Goal: Transaction & Acquisition: Book appointment/travel/reservation

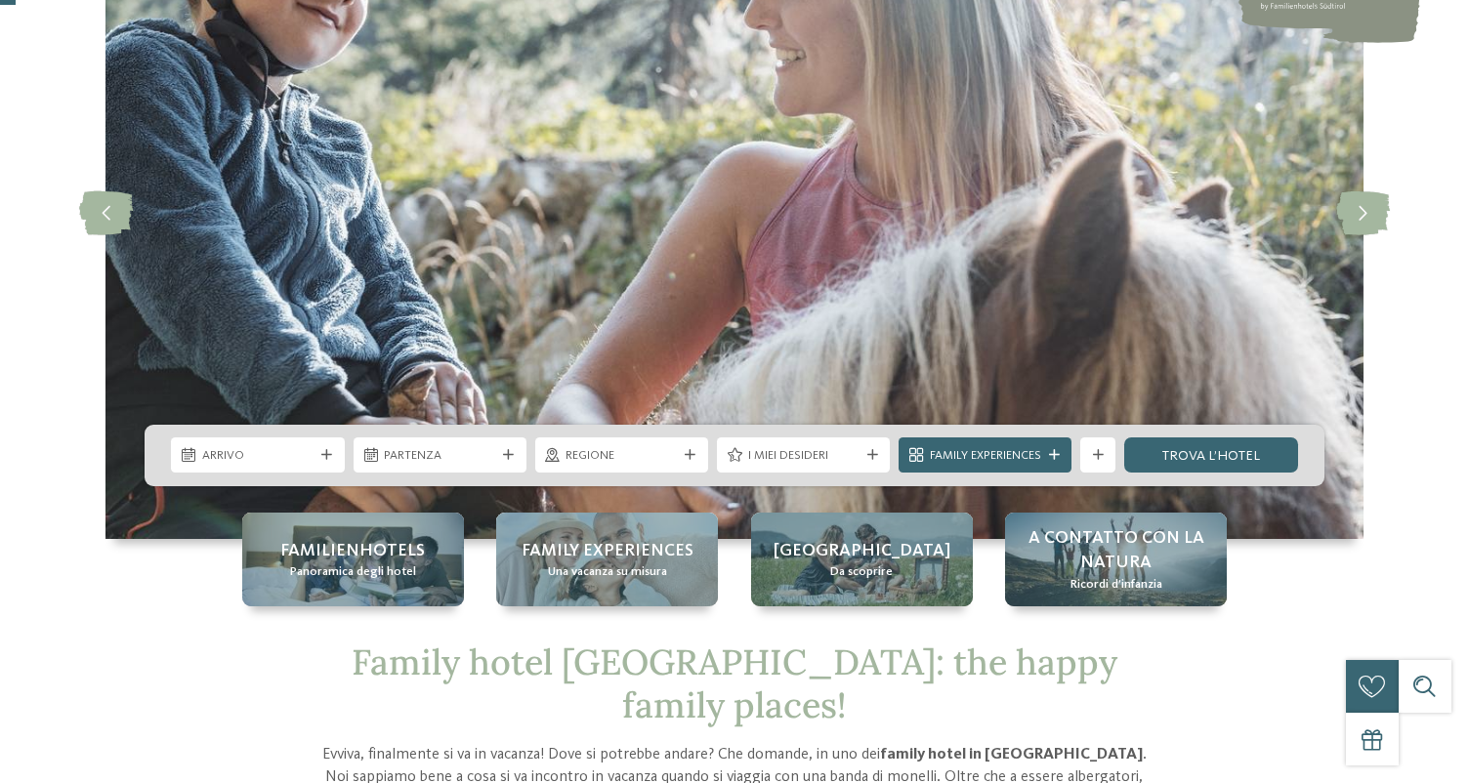
scroll to position [280, 0]
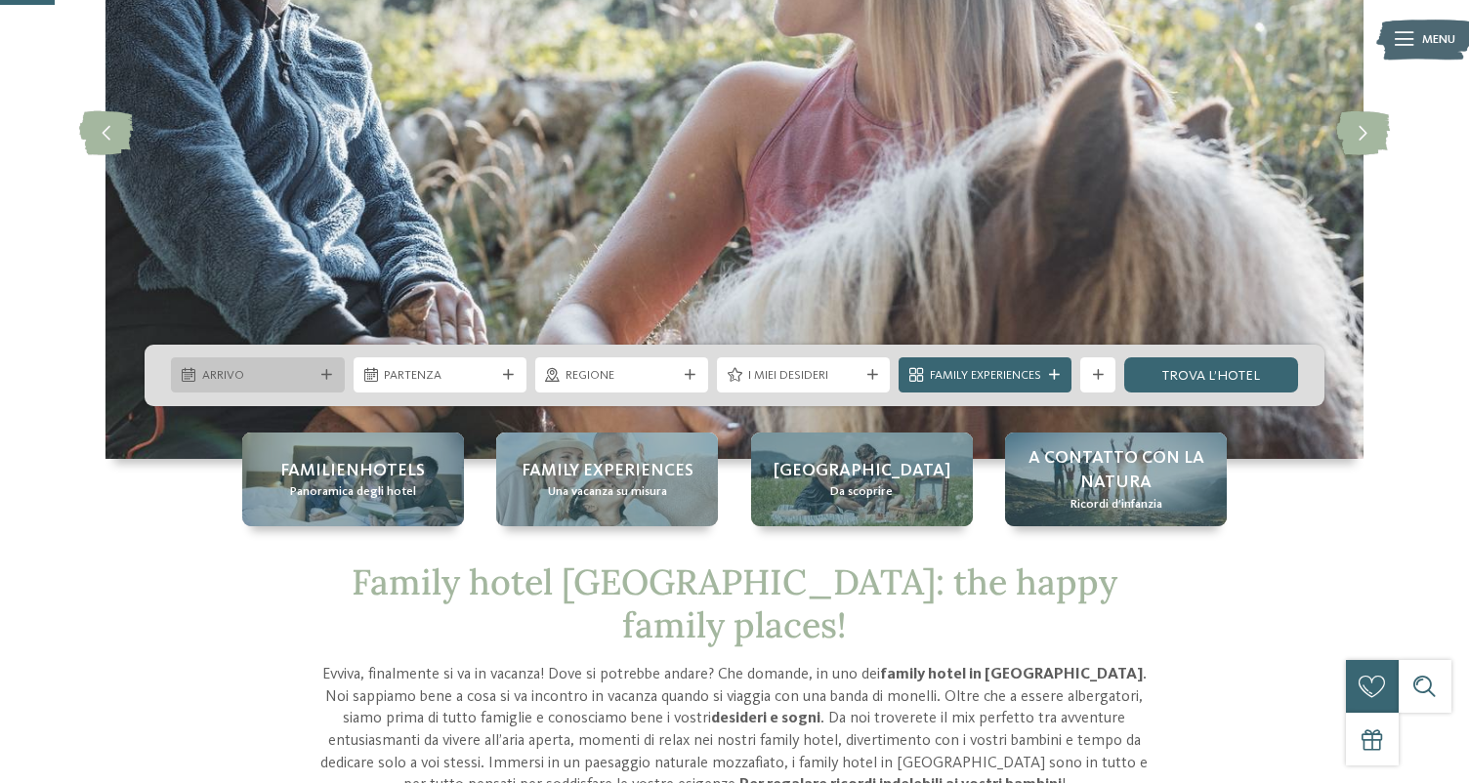
click at [267, 357] on div "Arrivo" at bounding box center [257, 374] width 173 height 35
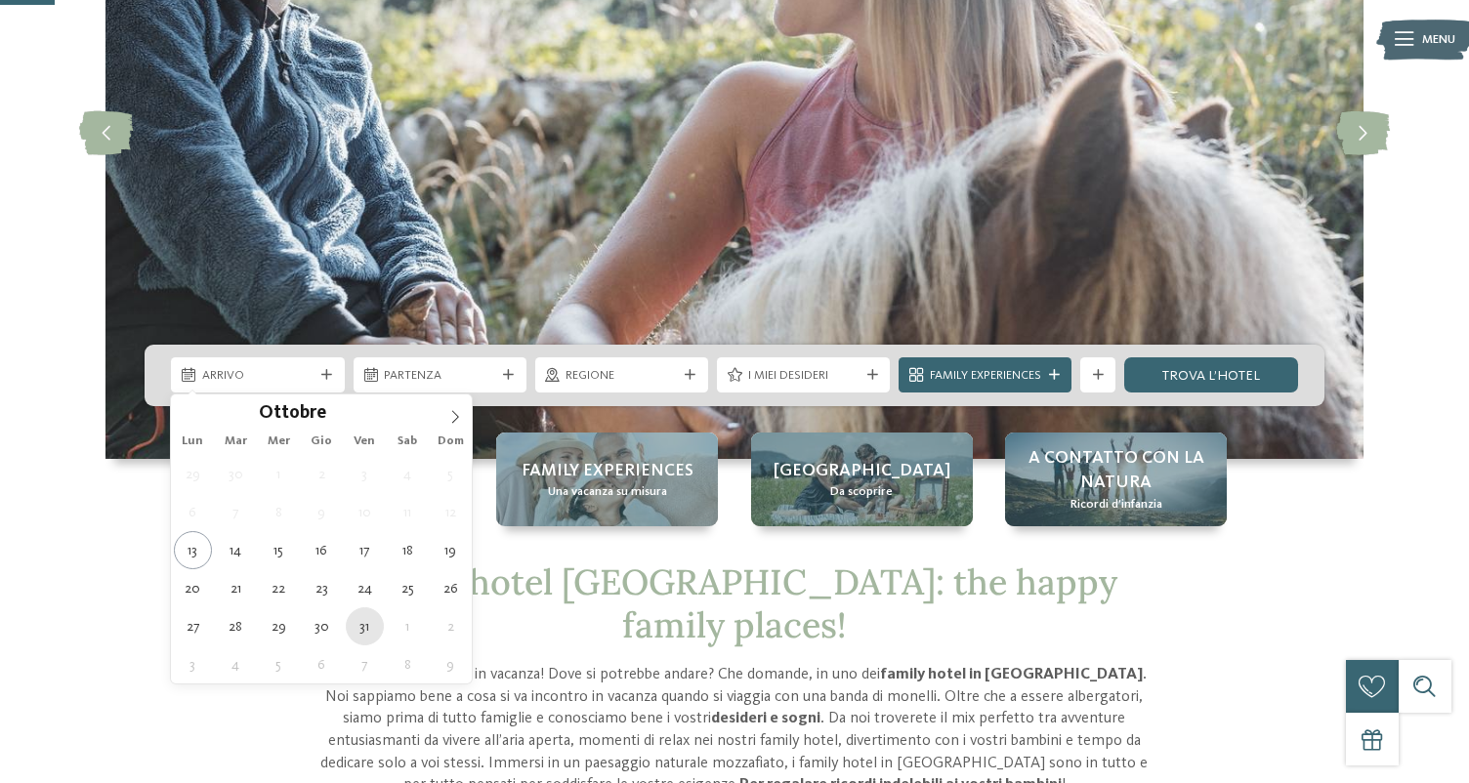
type div "[DATE]"
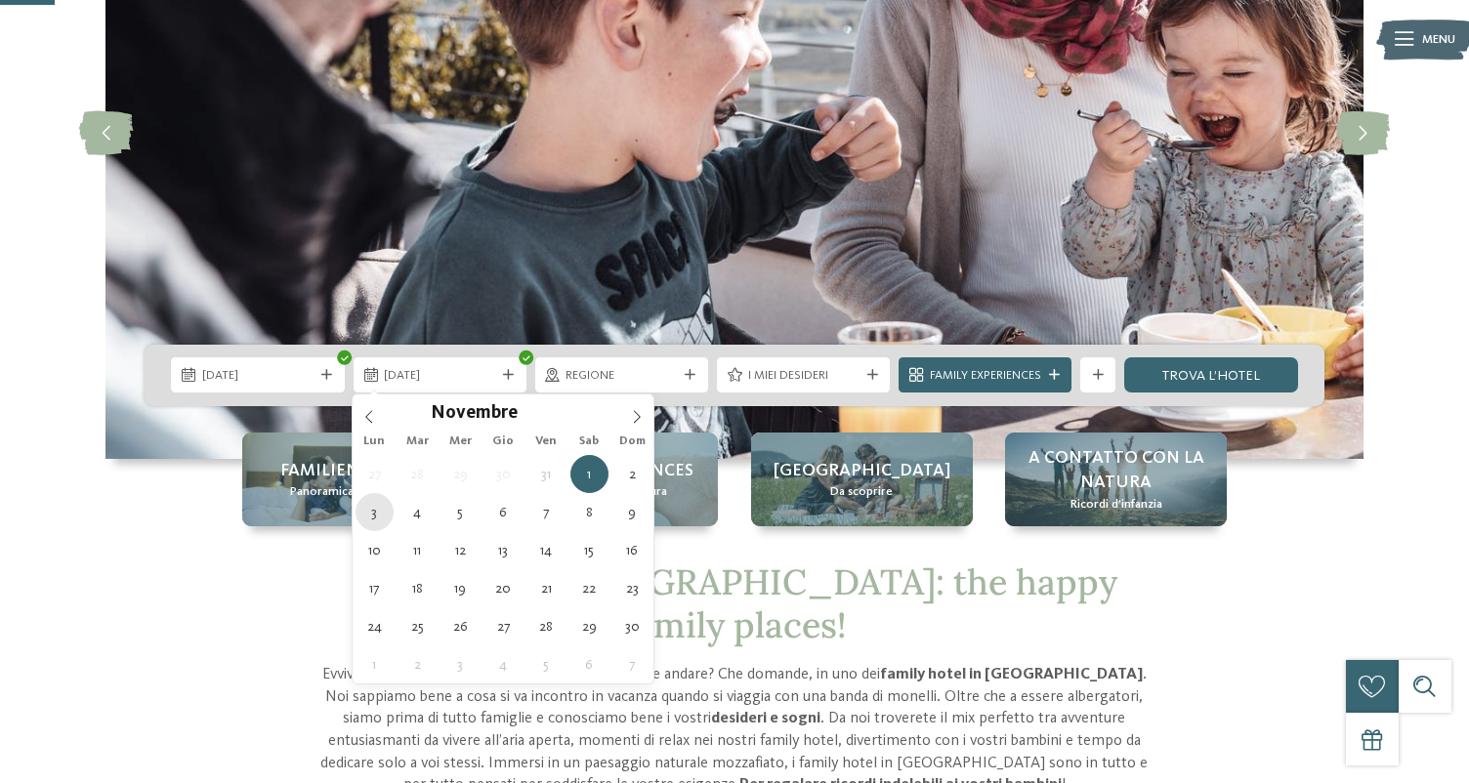
type div "[DATE]"
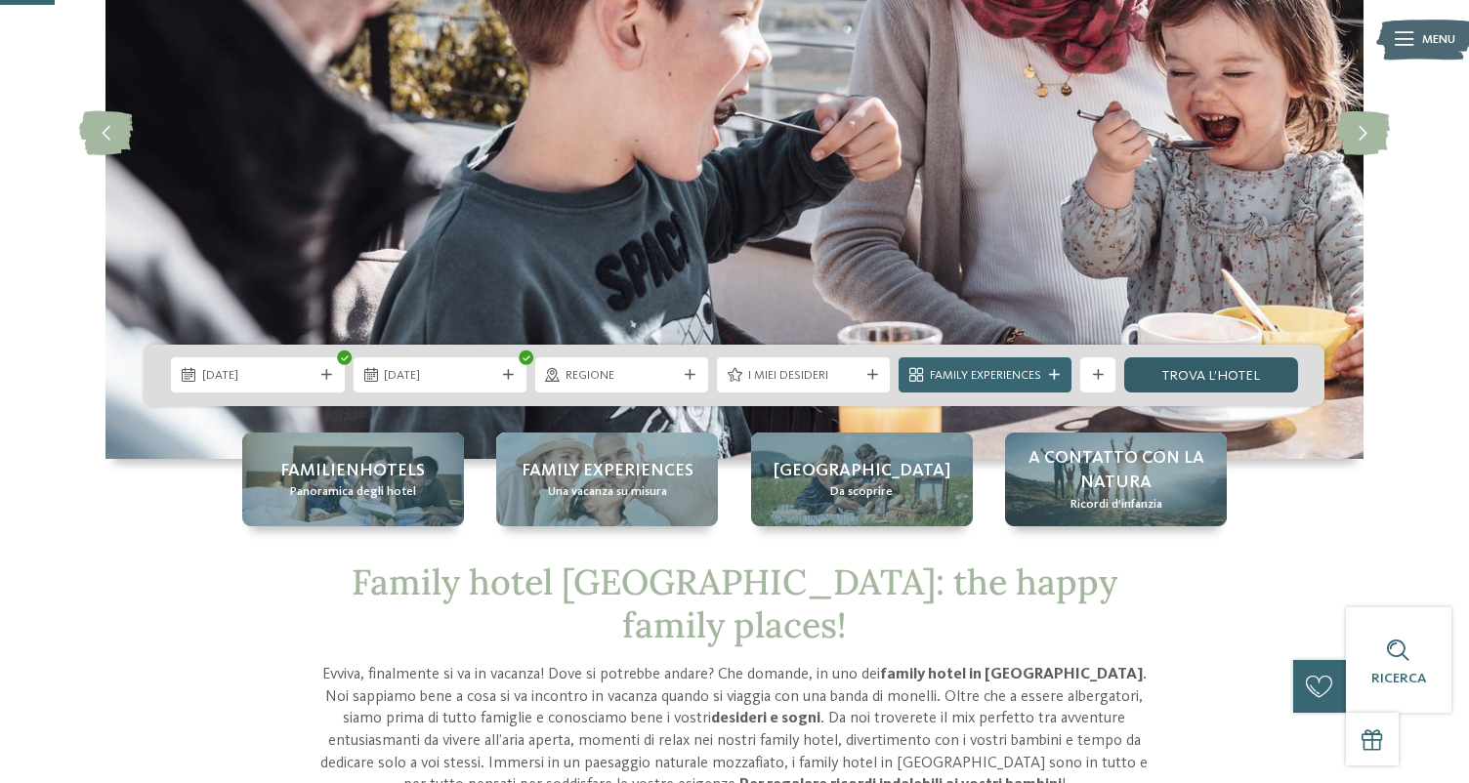
click at [1200, 369] on link "trova l’hotel" at bounding box center [1210, 374] width 173 height 35
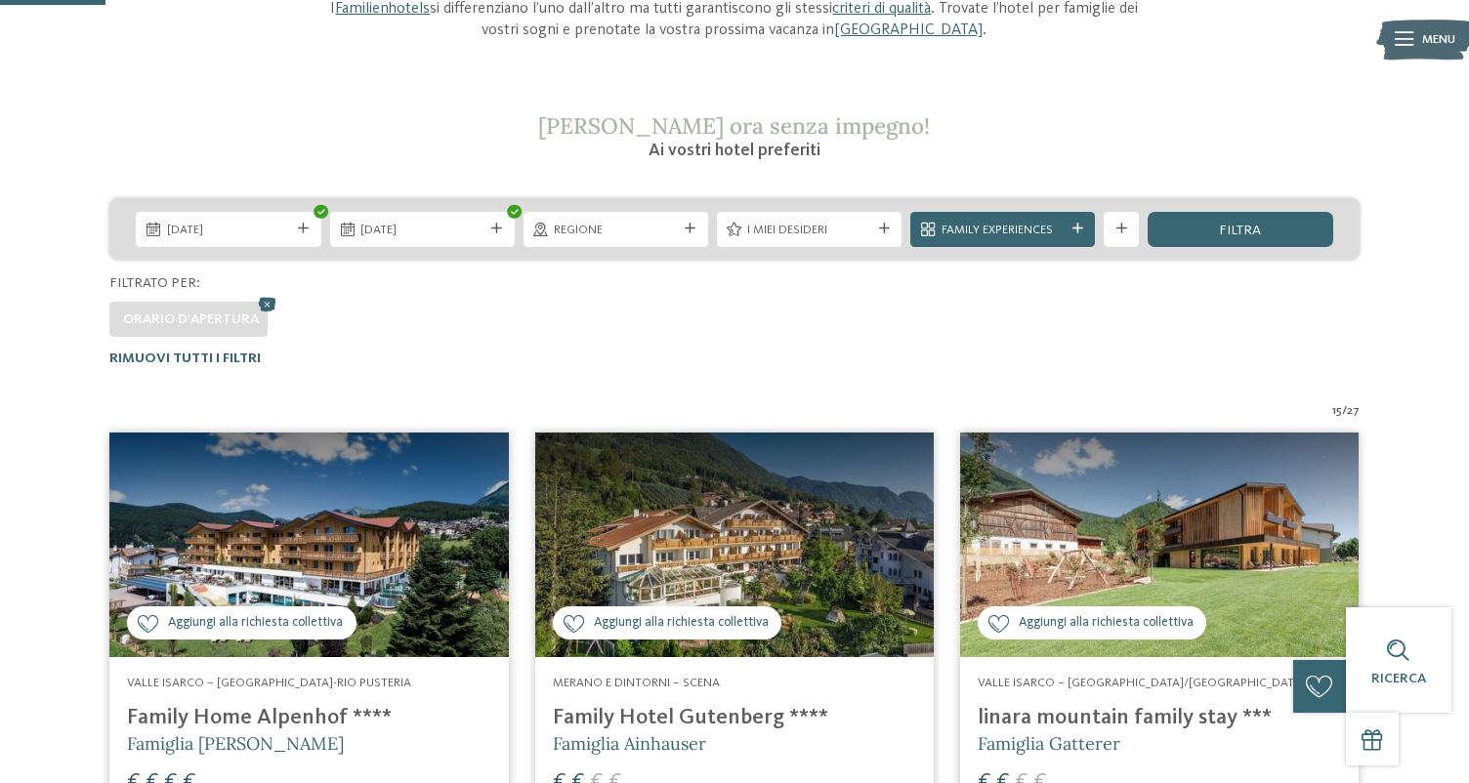
scroll to position [184, 0]
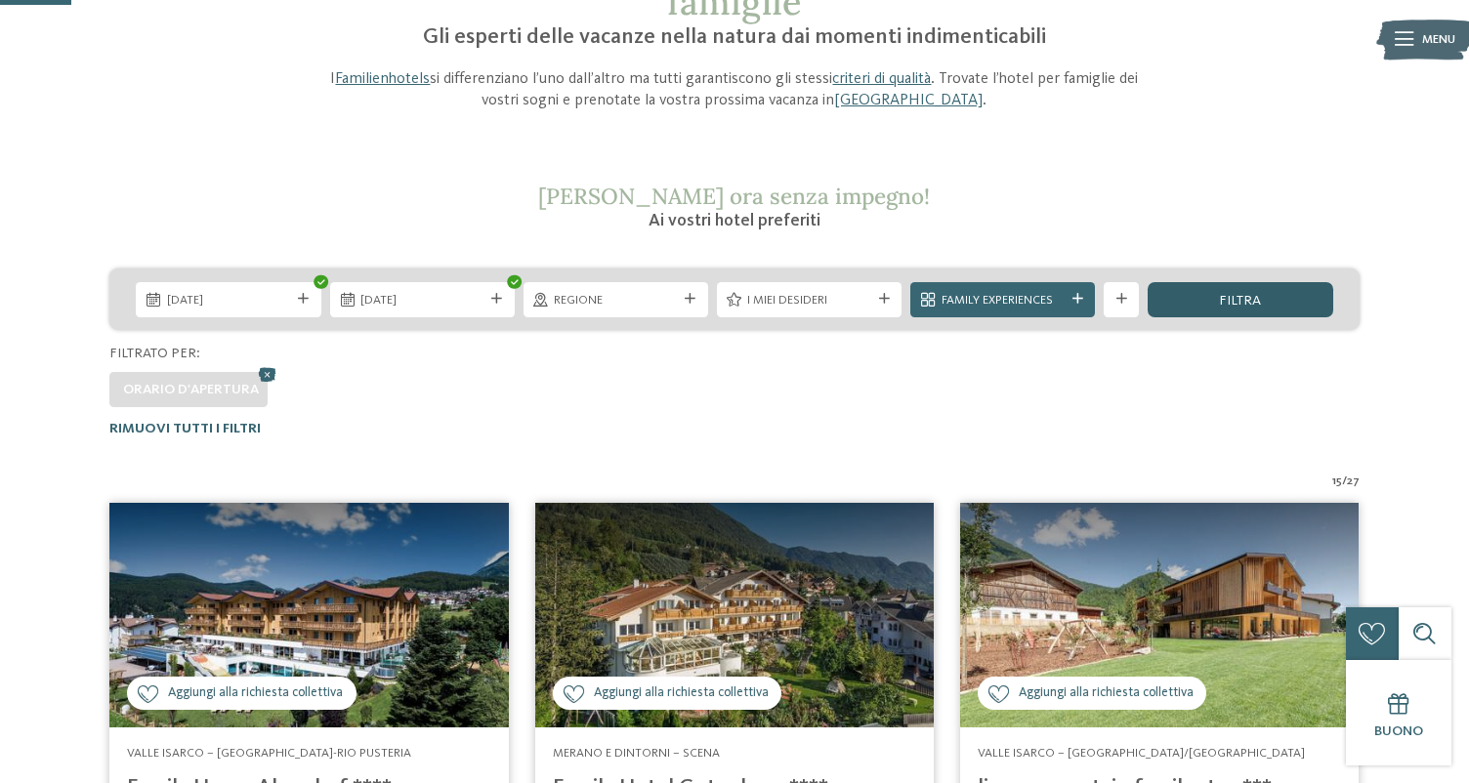
click at [1245, 305] on span "filtra" at bounding box center [1240, 301] width 42 height 14
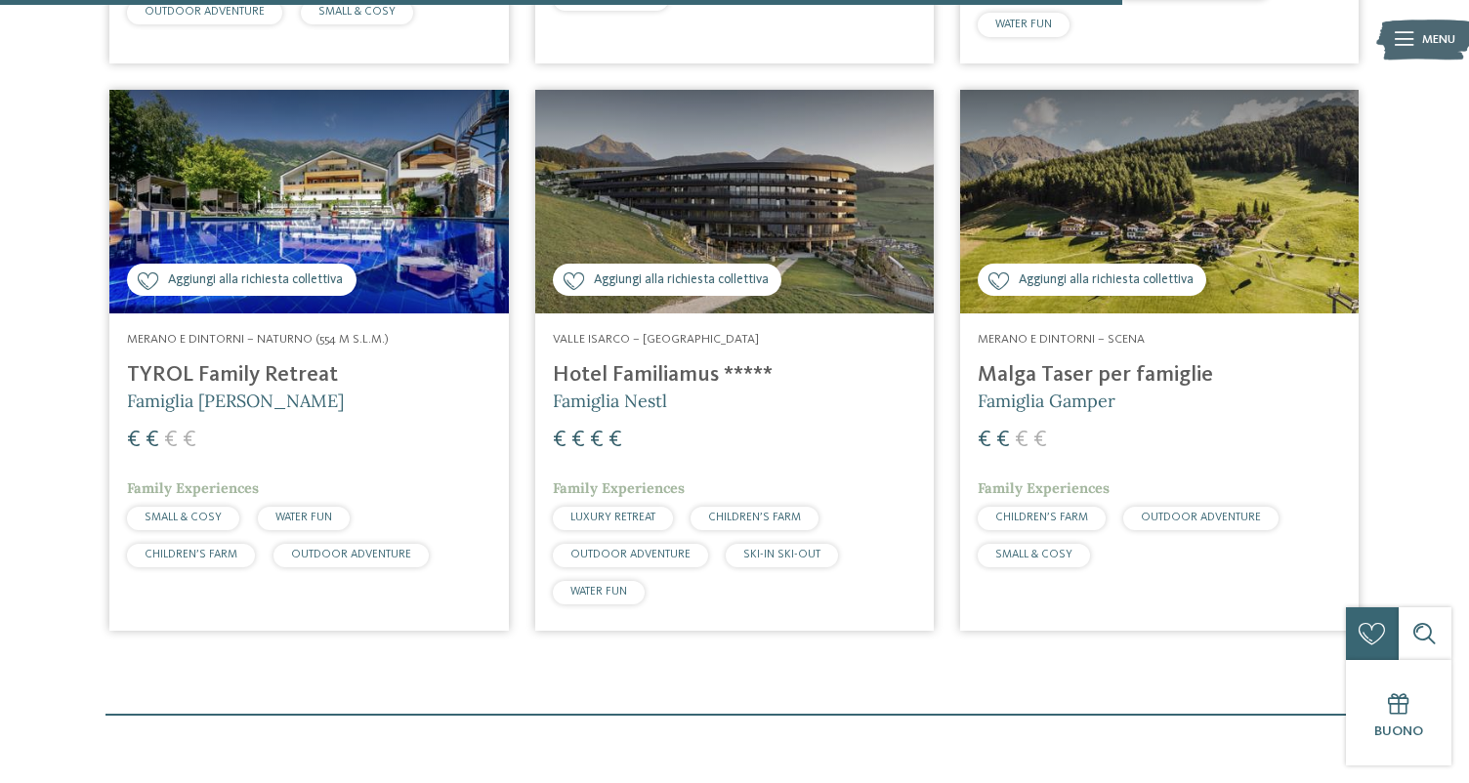
scroll to position [2897, 0]
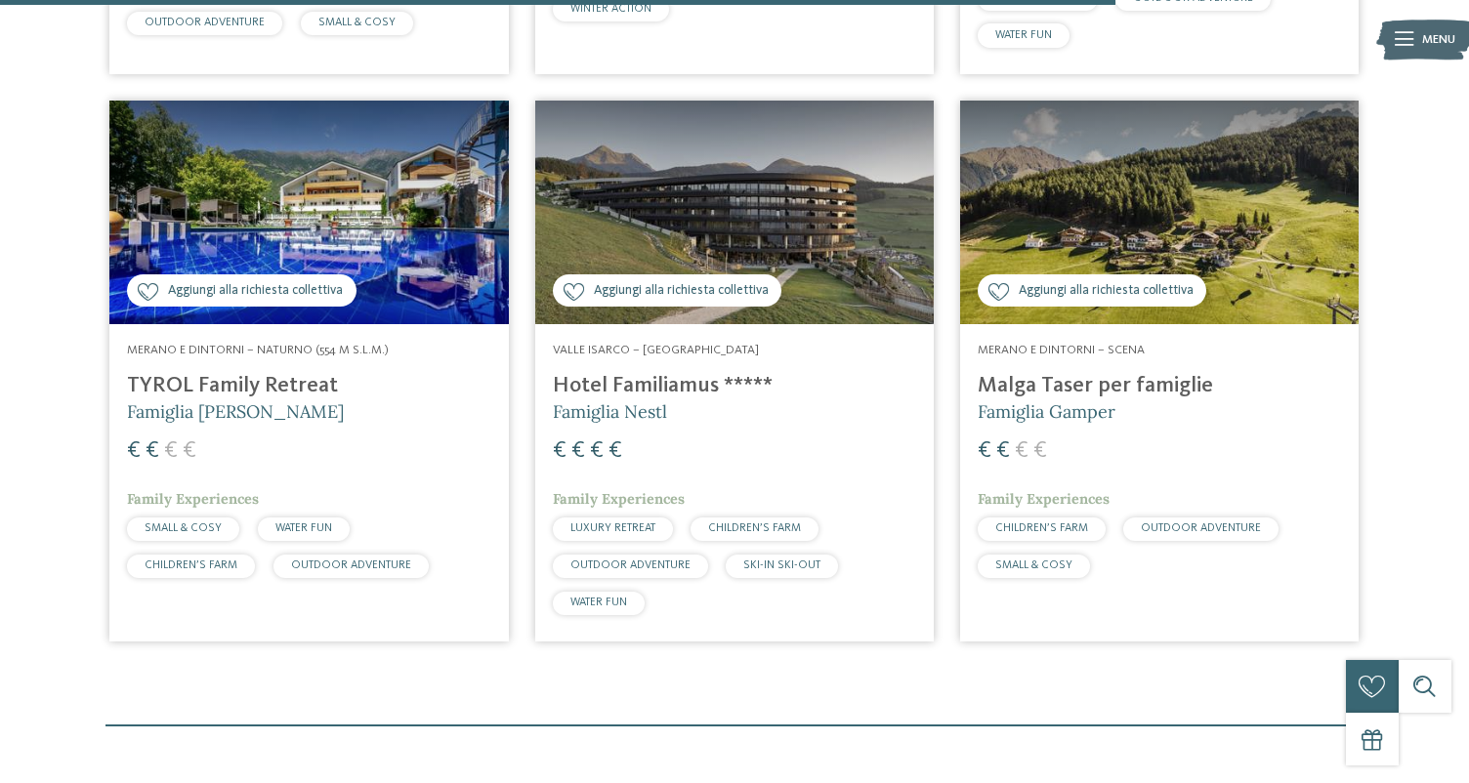
click at [1023, 389] on h4 "Malga Taser per famiglie" at bounding box center [1159, 386] width 363 height 26
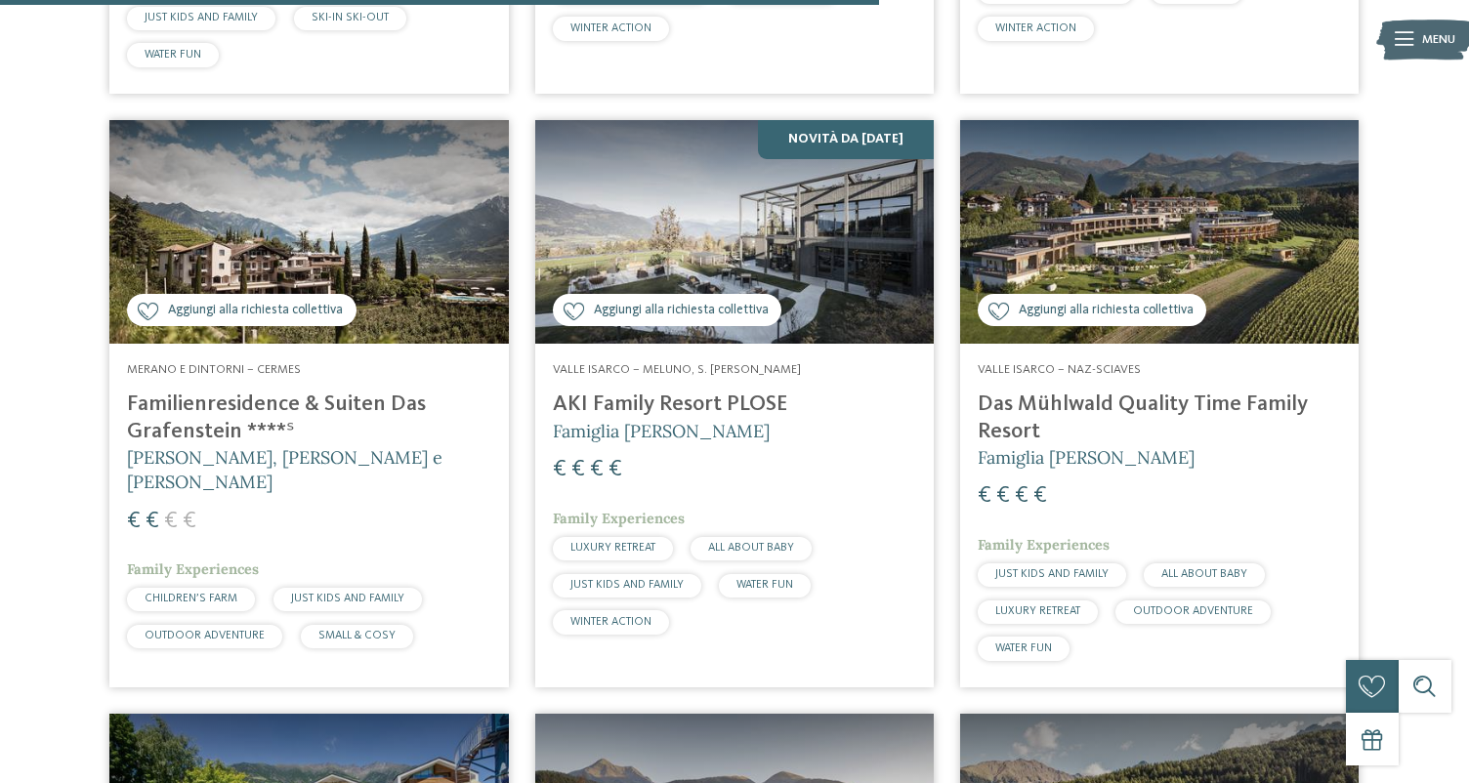
scroll to position [2282, 0]
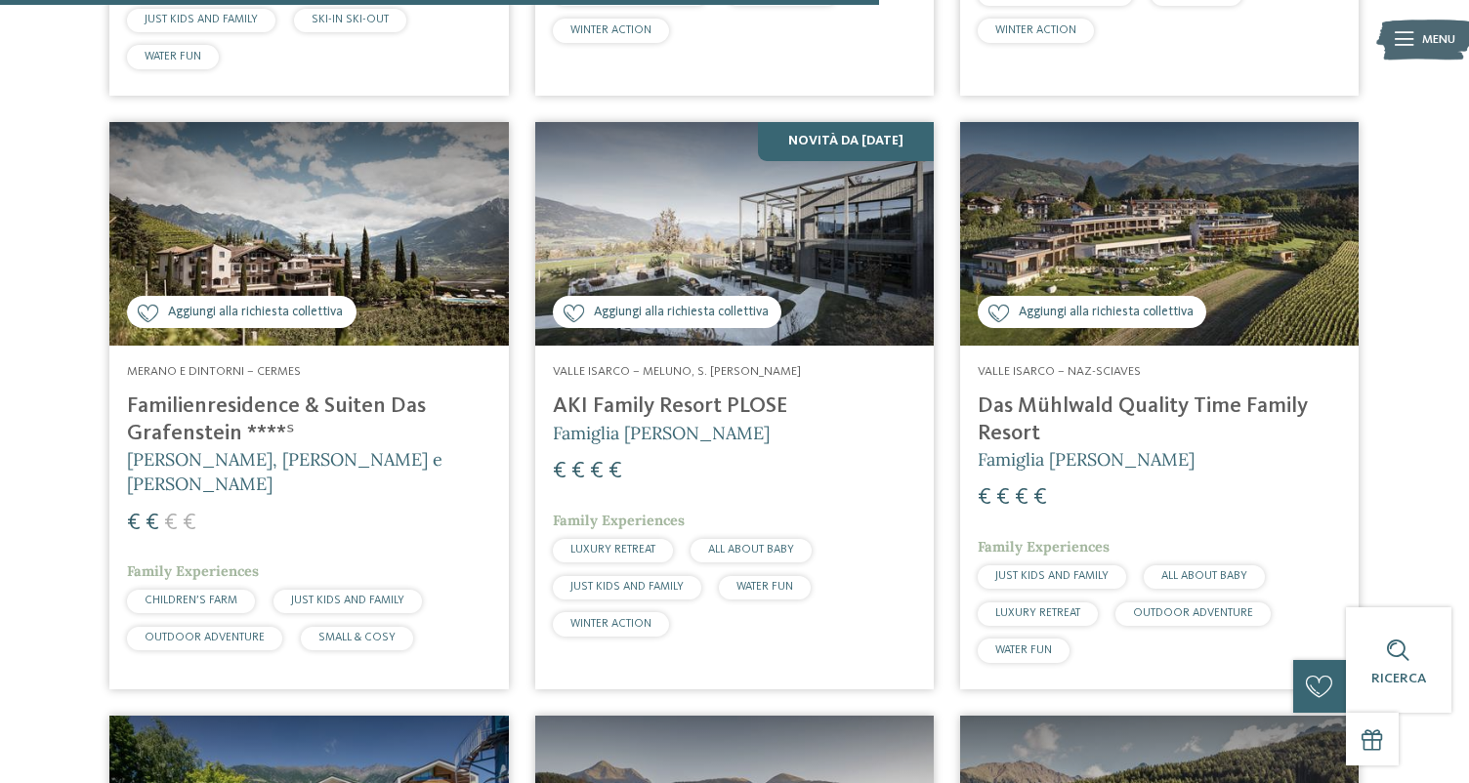
click at [1049, 403] on h4 "Das Mühlwald Quality Time Family Resort" at bounding box center [1159, 420] width 363 height 53
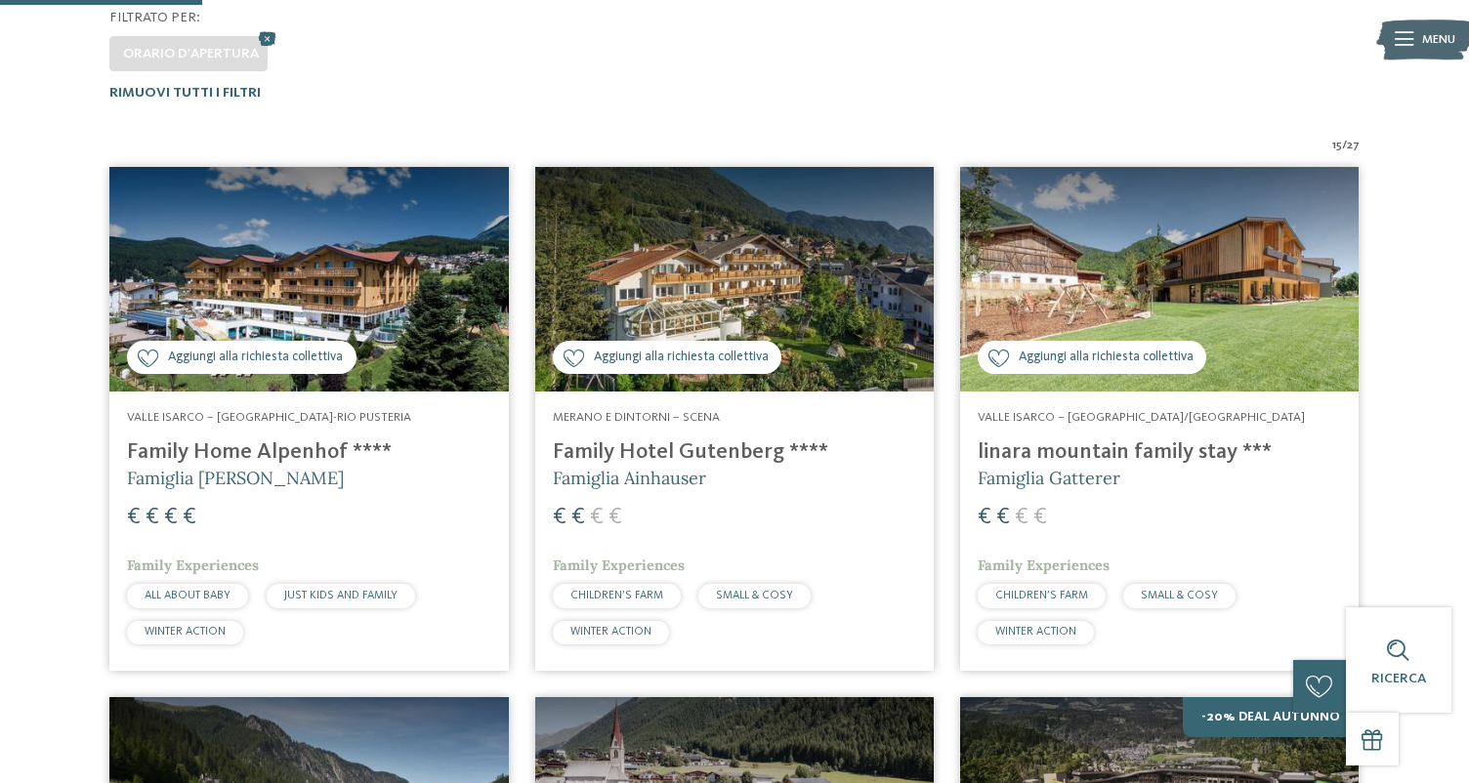
scroll to position [509, 0]
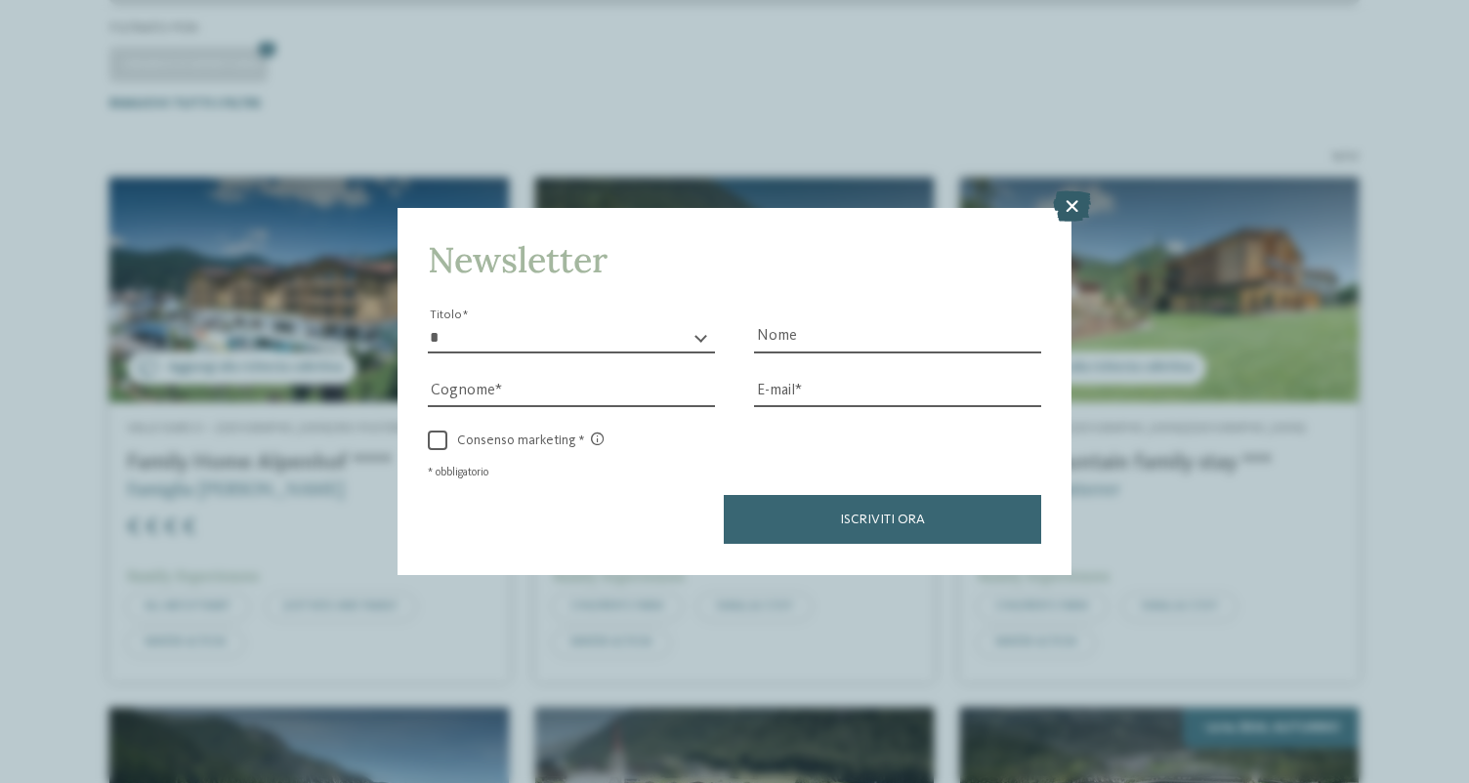
click at [1077, 211] on icon at bounding box center [1072, 206] width 38 height 31
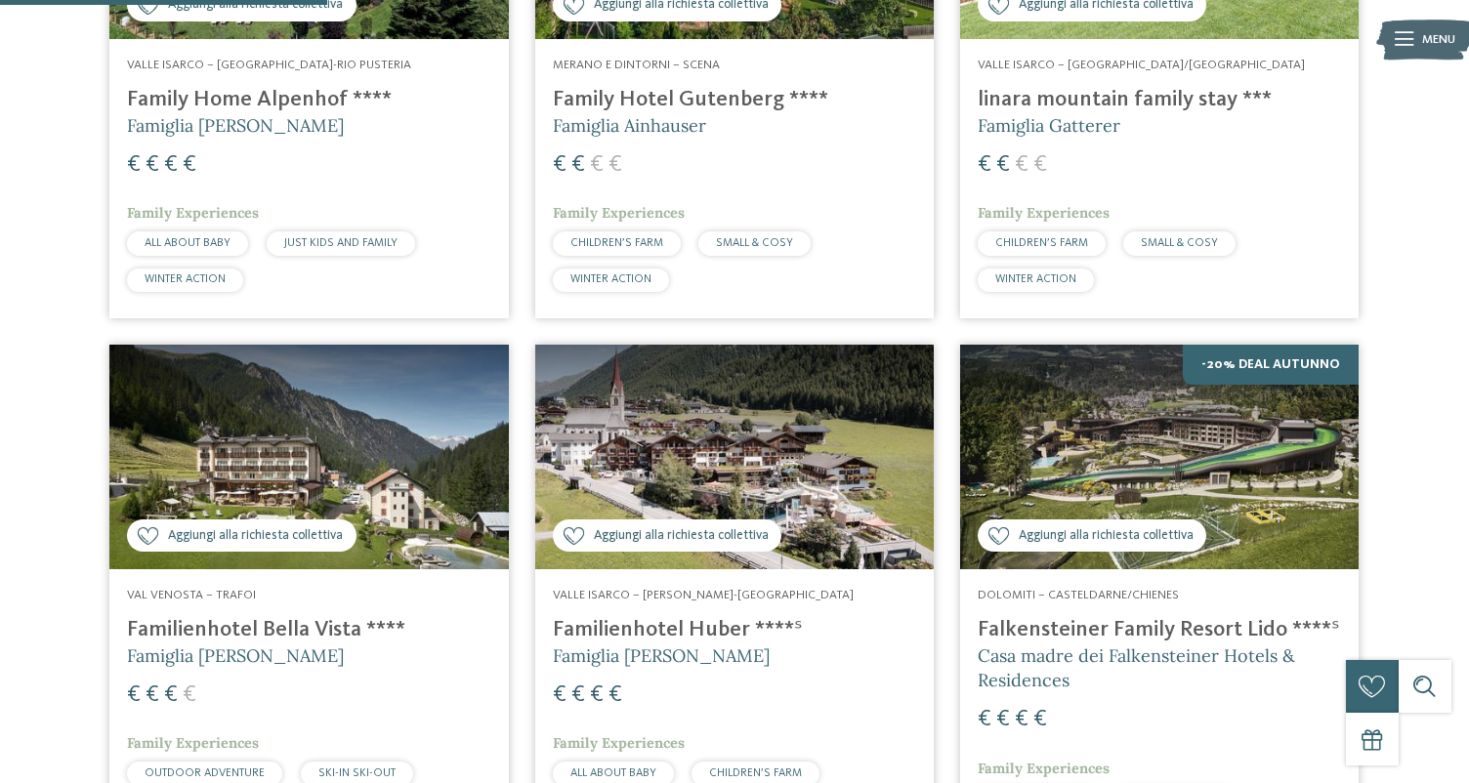
scroll to position [874, 0]
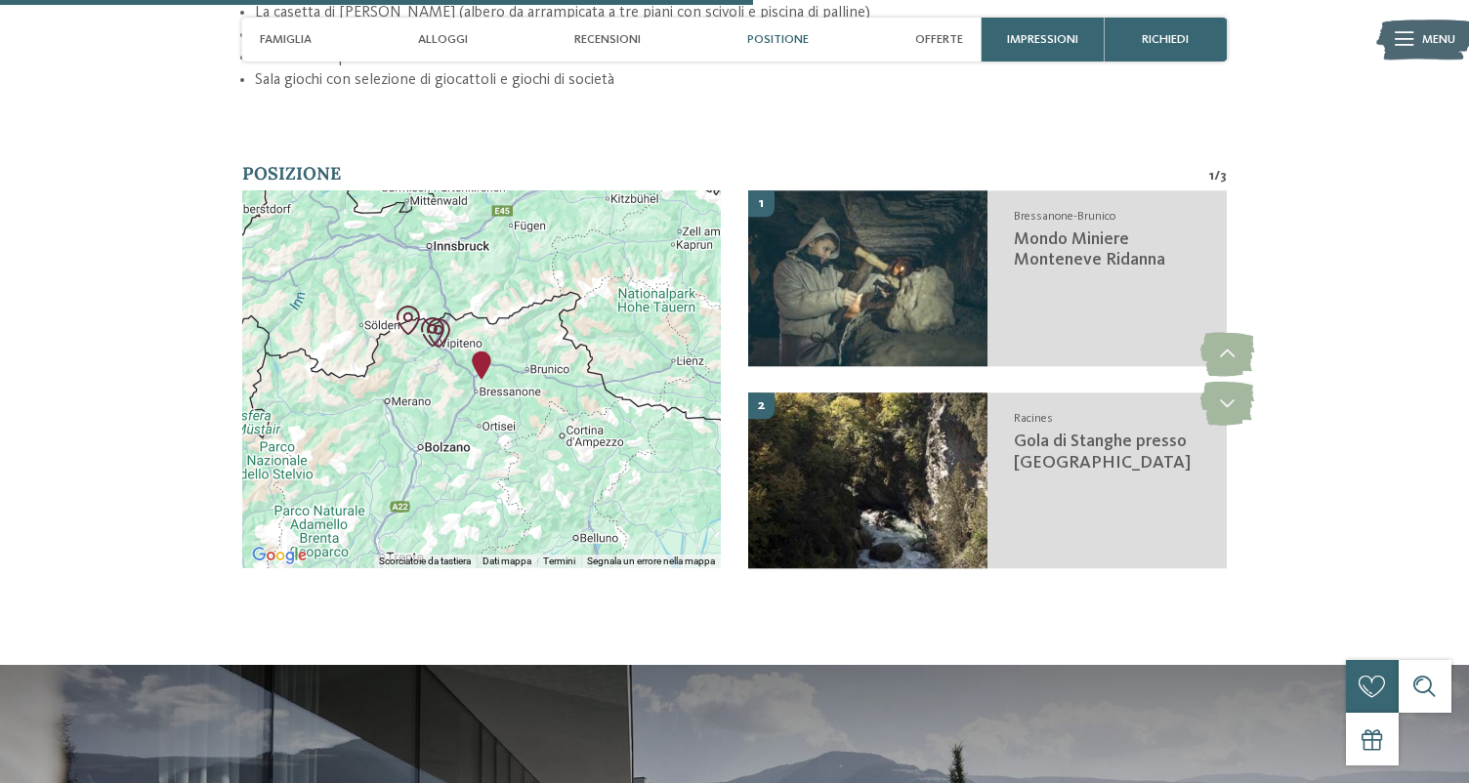
scroll to position [3169, 0]
